Goal: Feedback & Contribution: Leave review/rating

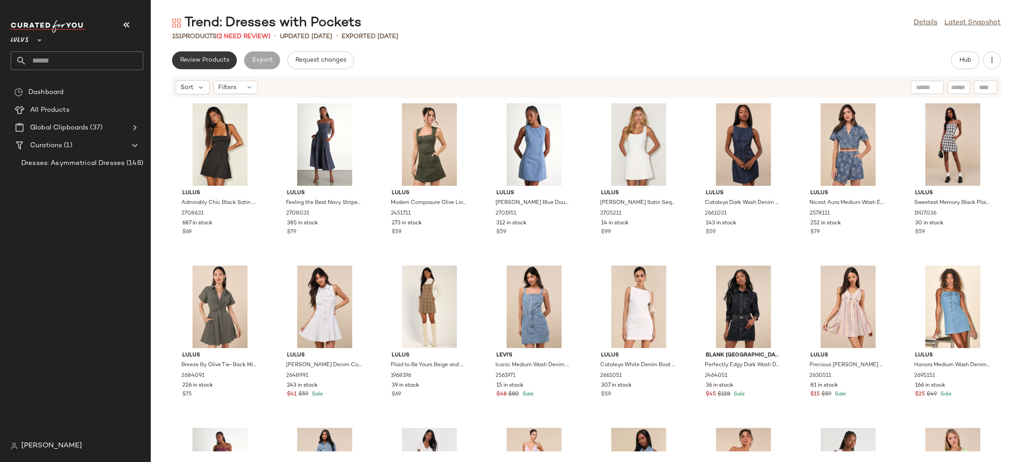
click at [216, 61] on span "Review Products" at bounding box center [205, 60] width 50 height 7
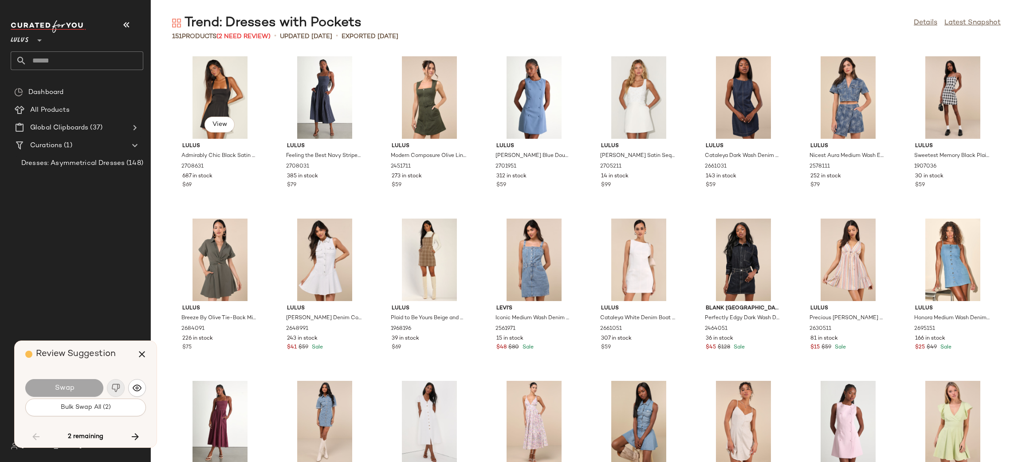
scroll to position [1623, 0]
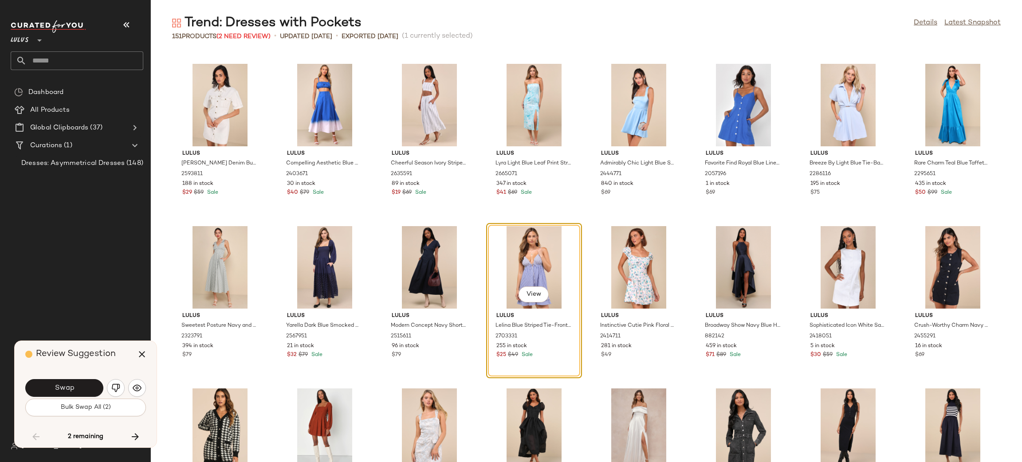
click at [114, 383] on button "button" at bounding box center [116, 388] width 18 height 18
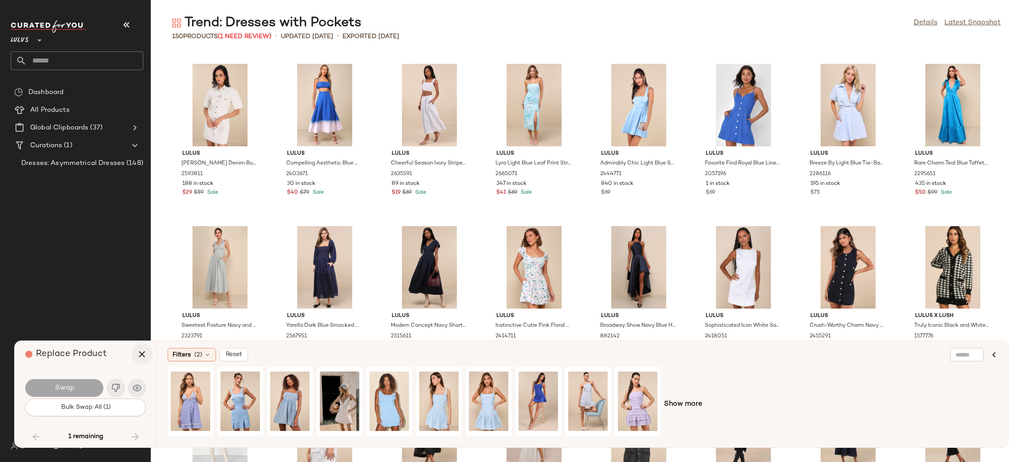
click at [142, 355] on icon "button" at bounding box center [142, 354] width 11 height 11
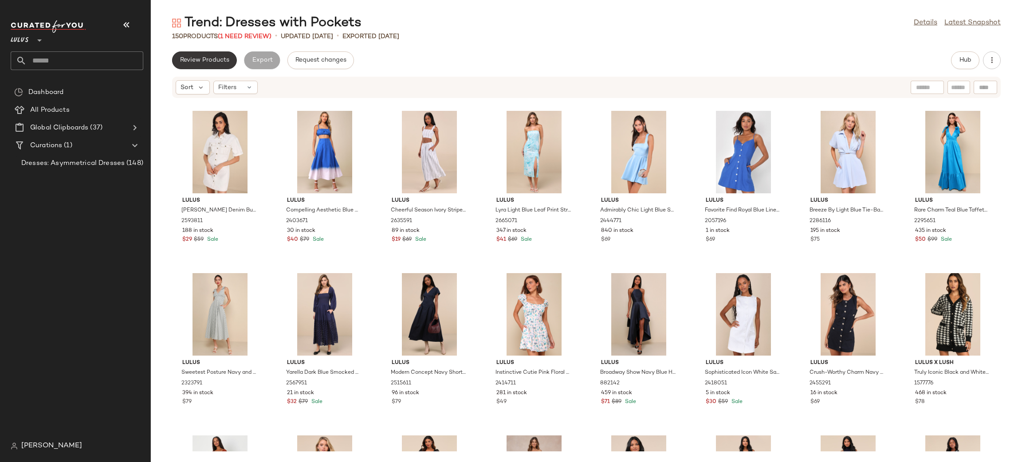
click at [185, 60] on span "Review Products" at bounding box center [205, 60] width 50 height 7
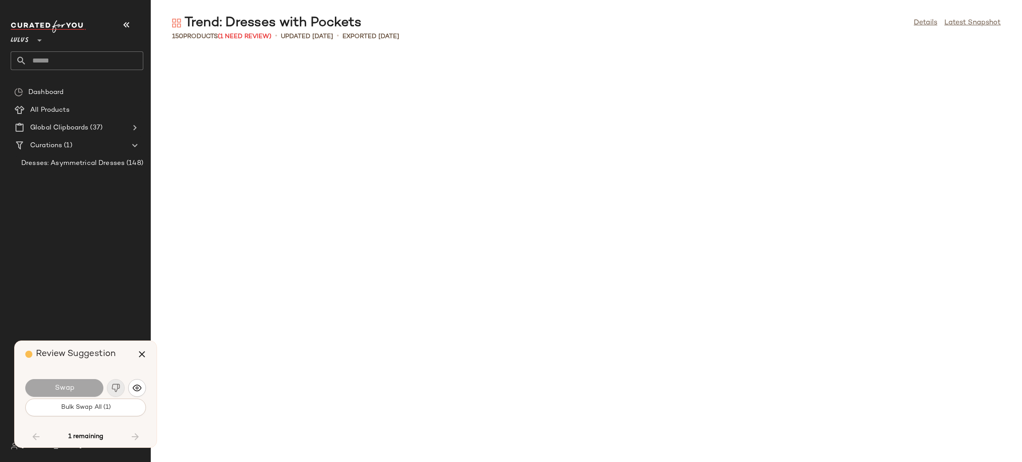
scroll to position [2676, 0]
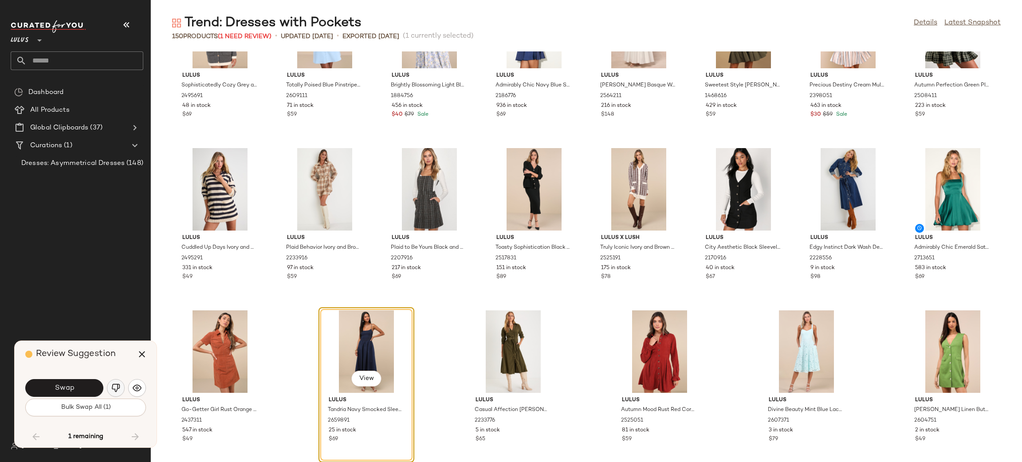
click at [115, 394] on button "button" at bounding box center [116, 388] width 18 height 18
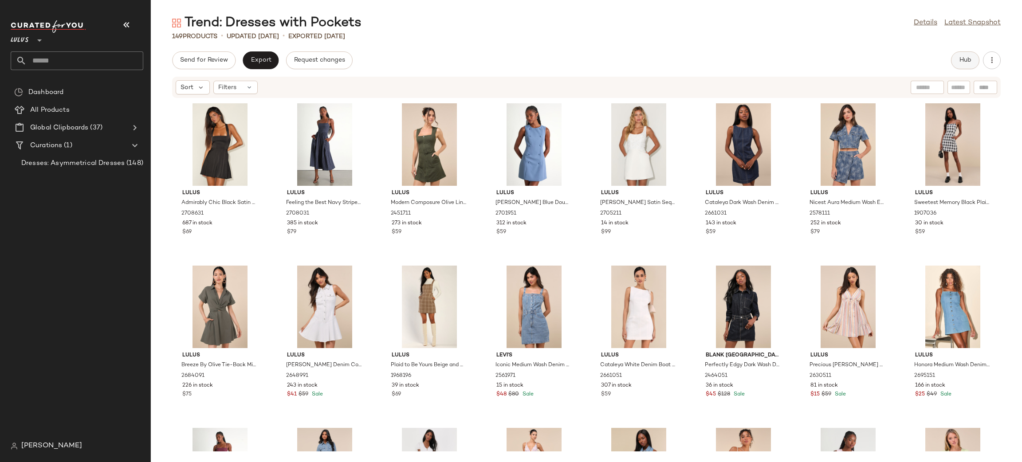
click at [962, 57] on span "Hub" at bounding box center [965, 60] width 12 height 7
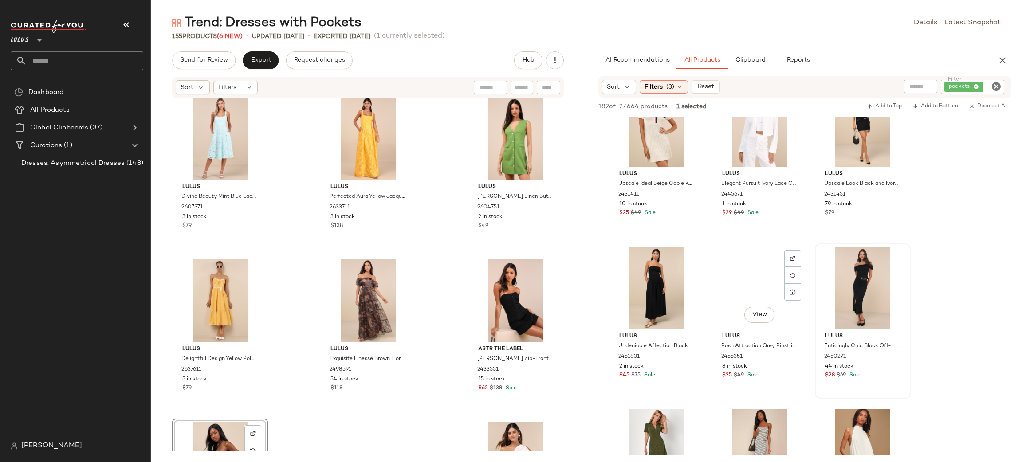
scroll to position [685, 0]
click at [997, 63] on icon "button" at bounding box center [1002, 60] width 11 height 11
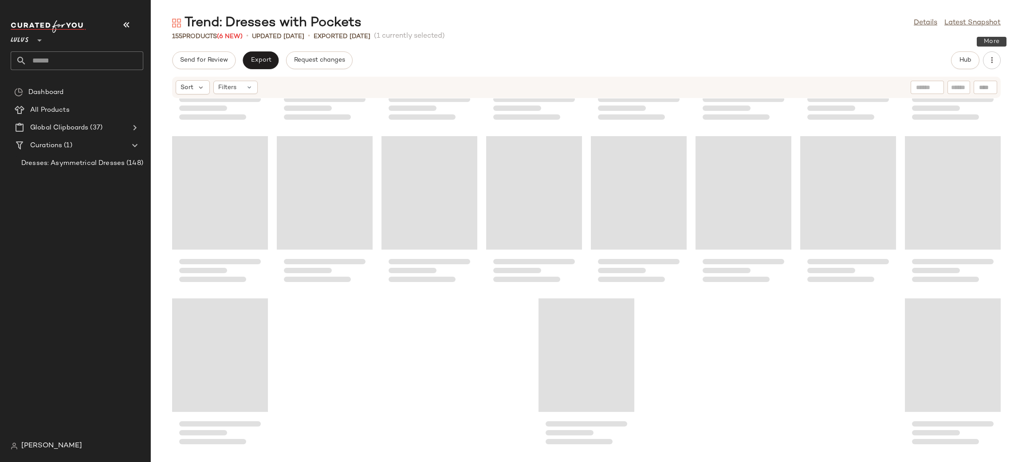
scroll to position [2760, 0]
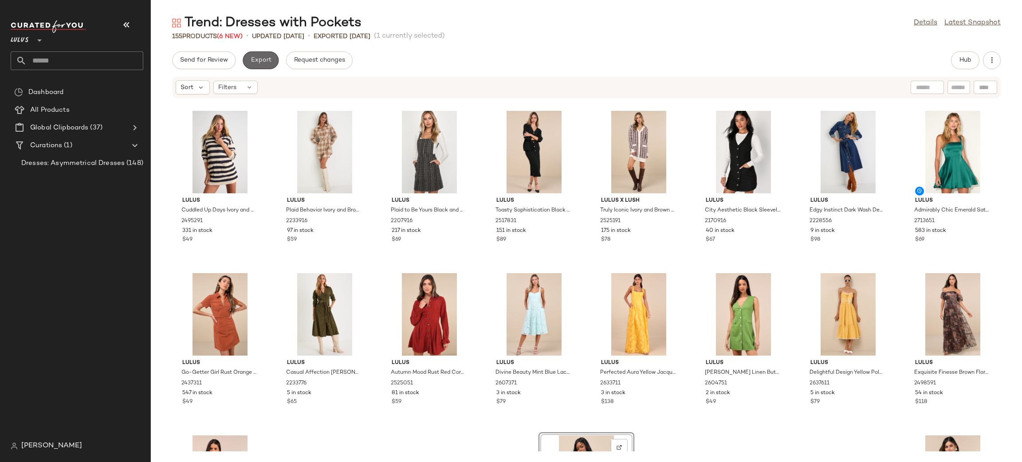
click at [251, 59] on span "Export" at bounding box center [260, 60] width 21 height 7
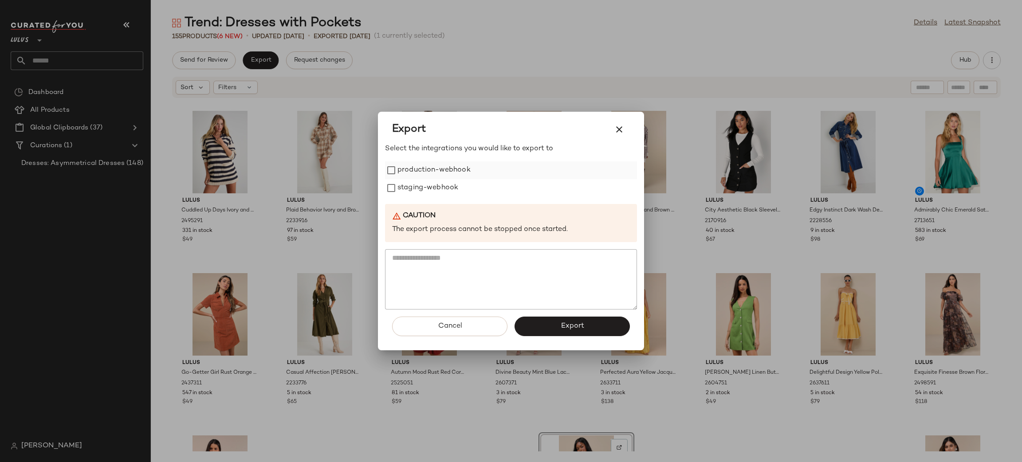
click at [425, 171] on label "production-webhook" at bounding box center [434, 170] width 73 height 18
click at [432, 188] on label "staging-webhook" at bounding box center [428, 188] width 61 height 18
click at [561, 321] on button "Export" at bounding box center [572, 327] width 115 height 20
